Goal: Task Accomplishment & Management: Use online tool/utility

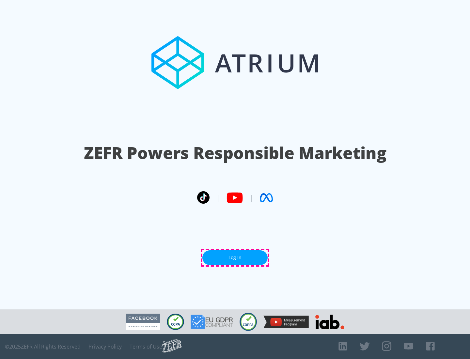
click at [235, 258] on link "Log In" at bounding box center [234, 257] width 65 height 15
